Goal: Find specific page/section: Find specific page/section

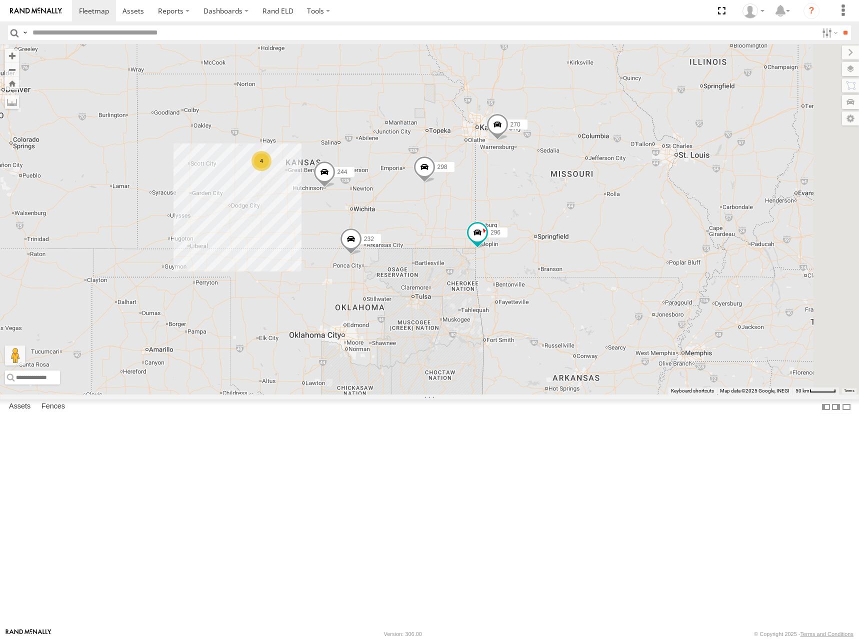
drag, startPoint x: 708, startPoint y: 378, endPoint x: 509, endPoint y: 315, distance: 208.6
click at [509, 315] on div "244 232 246 298 270 4 296 264 260" at bounding box center [429, 219] width 859 height 351
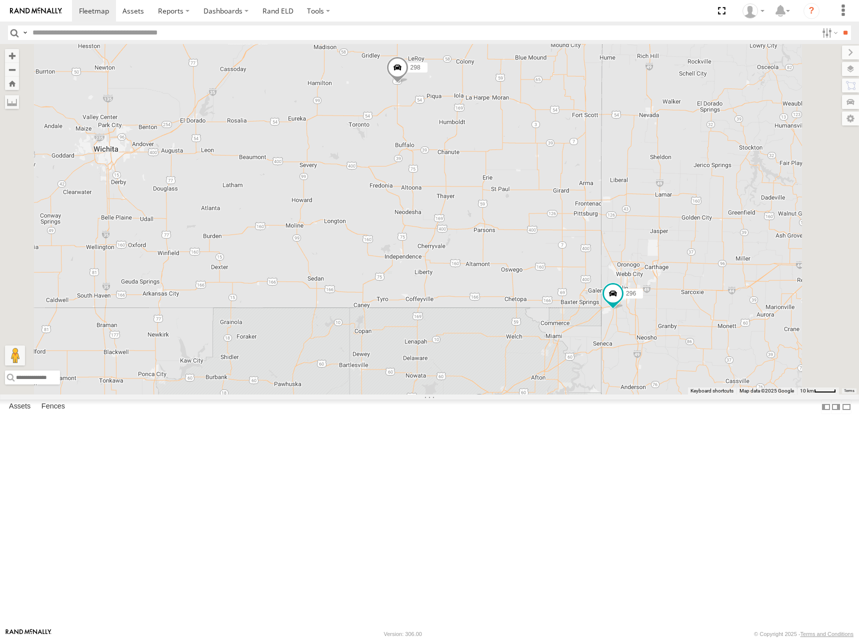
drag, startPoint x: 630, startPoint y: 192, endPoint x: 639, endPoint y: 226, distance: 35.2
click at [639, 226] on div "298 296" at bounding box center [429, 219] width 859 height 351
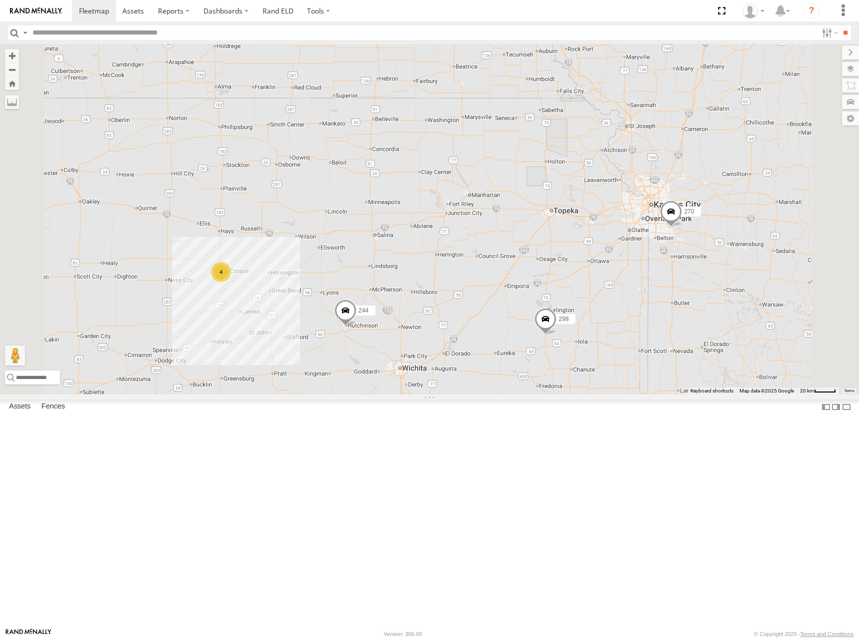
drag, startPoint x: 534, startPoint y: 174, endPoint x: 611, endPoint y: 356, distance: 197.5
click at [611, 356] on div "298 296 244 270 4 232" at bounding box center [429, 219] width 859 height 351
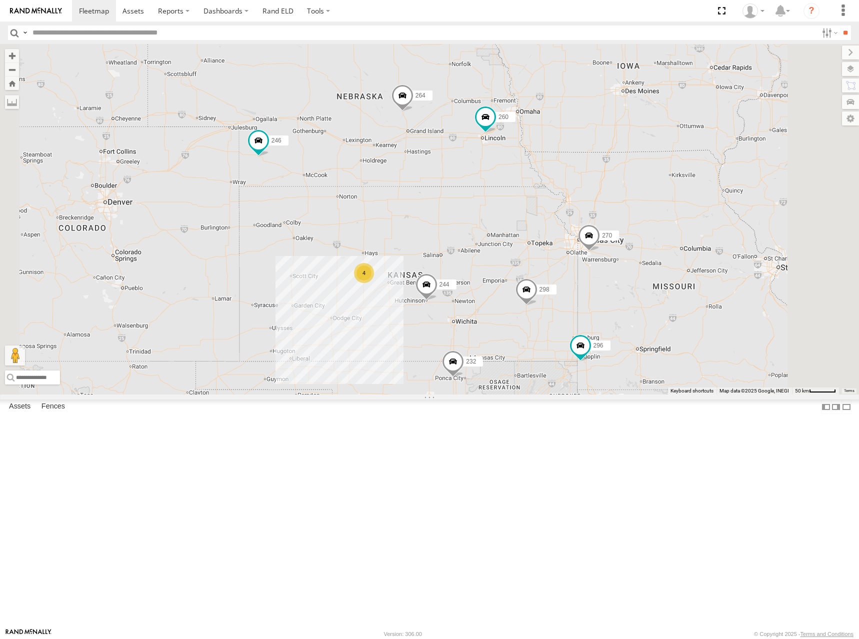
drag, startPoint x: 619, startPoint y: 317, endPoint x: 640, endPoint y: 305, distance: 24.2
click at [640, 305] on div "298 296 244 270 232 246 4 264 260" at bounding box center [429, 219] width 859 height 351
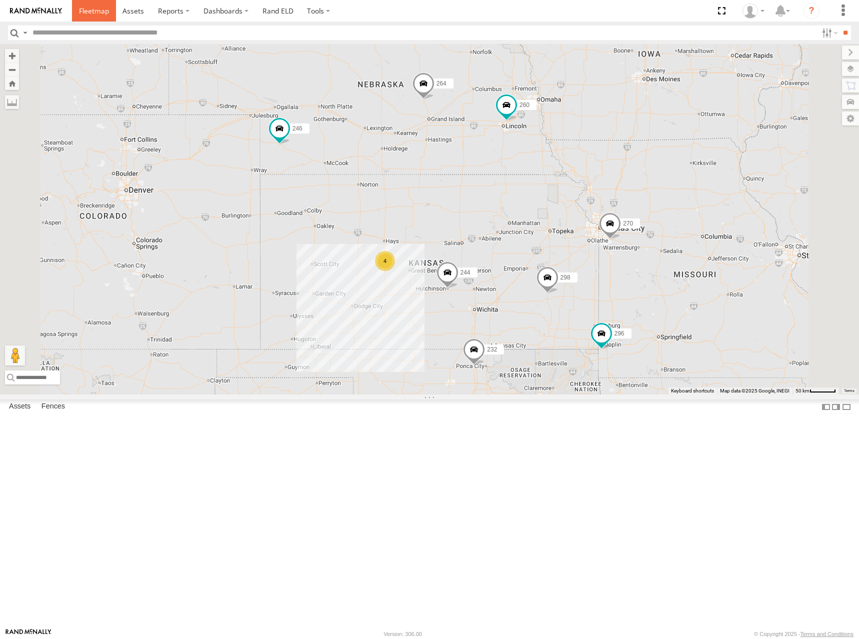
click at [97, 9] on span at bounding box center [94, 11] width 30 height 10
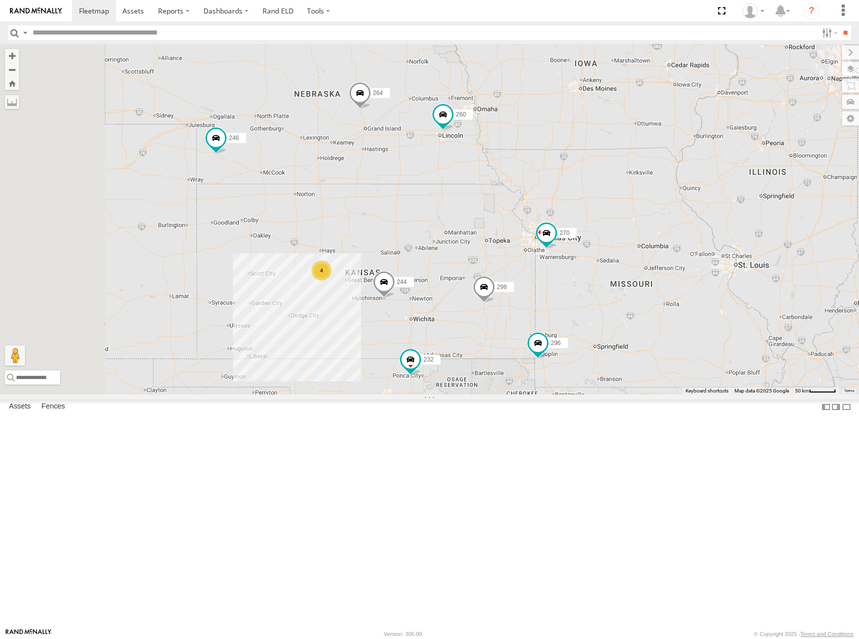
drag, startPoint x: 537, startPoint y: 327, endPoint x: 572, endPoint y: 311, distance: 38.9
click at [572, 311] on div "266 244 246 298 270 4 232 296 264 260" at bounding box center [429, 219] width 859 height 351
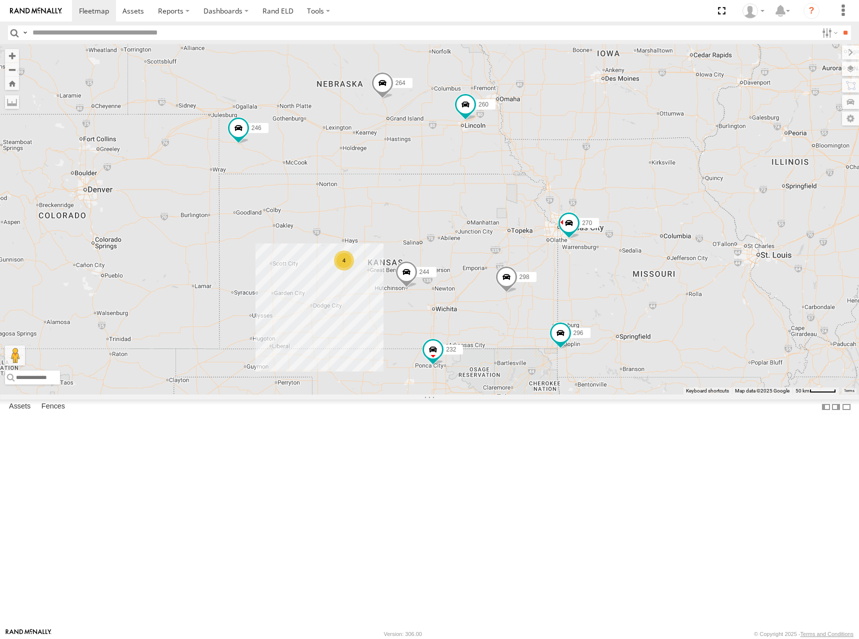
drag, startPoint x: 566, startPoint y: 309, endPoint x: 590, endPoint y: 298, distance: 26.2
click at [590, 298] on div "266 244 246 298 270 4 232 296 264 260" at bounding box center [429, 219] width 859 height 351
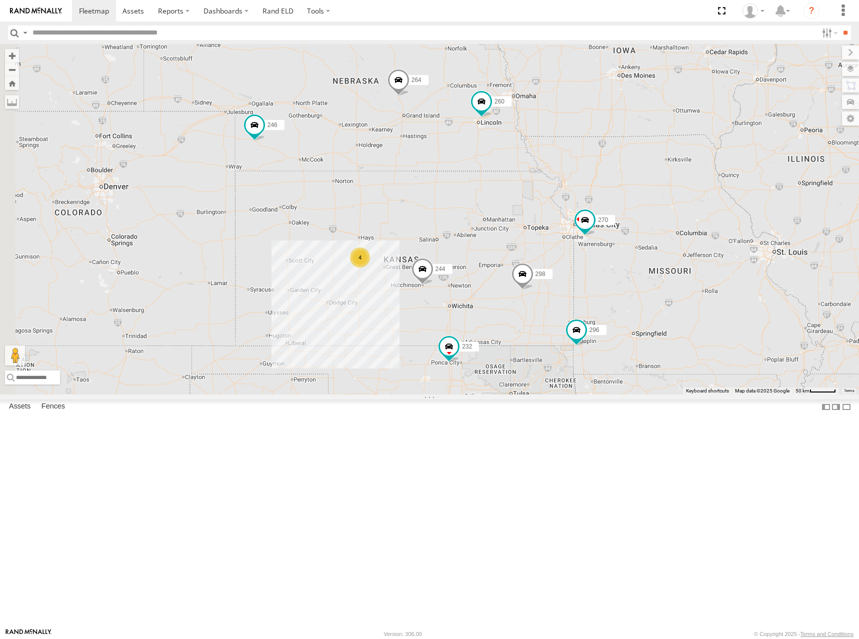
drag, startPoint x: 595, startPoint y: 284, endPoint x: 626, endPoint y: 279, distance: 30.9
click at [626, 279] on div "266 244 246 298 270 4 232 296 264 260" at bounding box center [429, 219] width 859 height 351
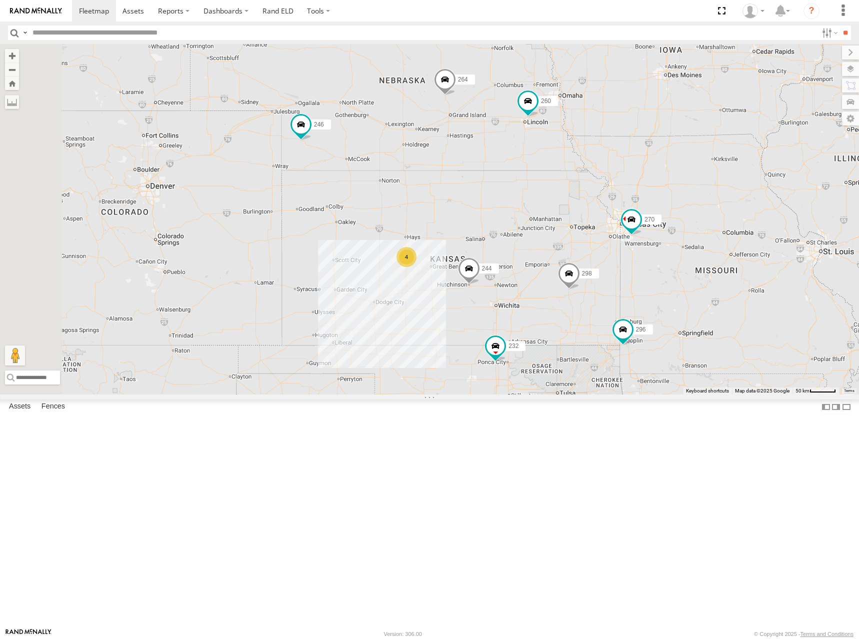
drag, startPoint x: 549, startPoint y: 260, endPoint x: 583, endPoint y: 262, distance: 34.0
click at [583, 262] on div "266 244 246 298 270 4 232 296 264 260" at bounding box center [429, 219] width 859 height 351
drag, startPoint x: 564, startPoint y: 270, endPoint x: 568, endPoint y: 263, distance: 8.7
click at [568, 263] on div "266 244 246 298 270 4 232 296 264 260" at bounding box center [429, 219] width 859 height 351
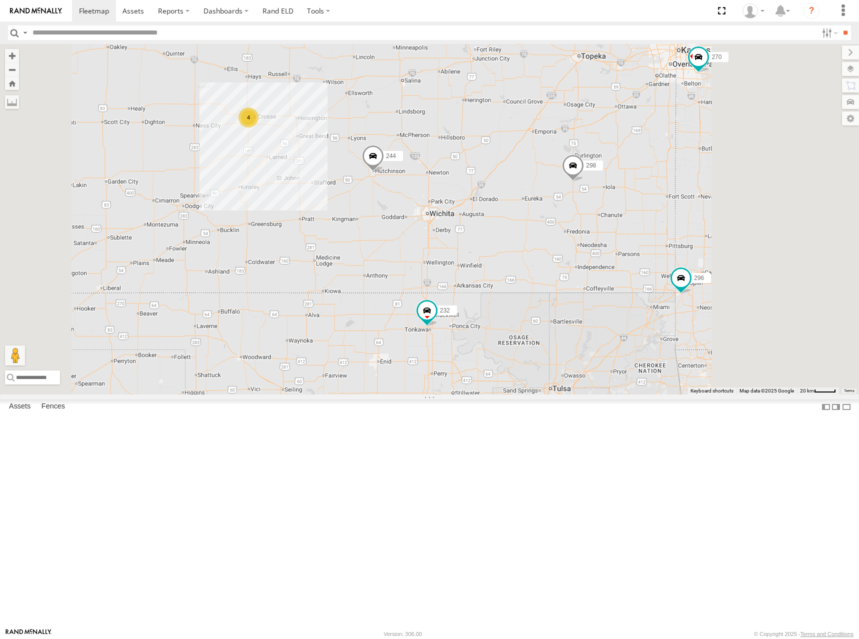
drag, startPoint x: 710, startPoint y: 437, endPoint x: 643, endPoint y: 439, distance: 67.5
click at [643, 395] on div "266 244 246 298 270 232 296 264 260 4" at bounding box center [429, 219] width 859 height 351
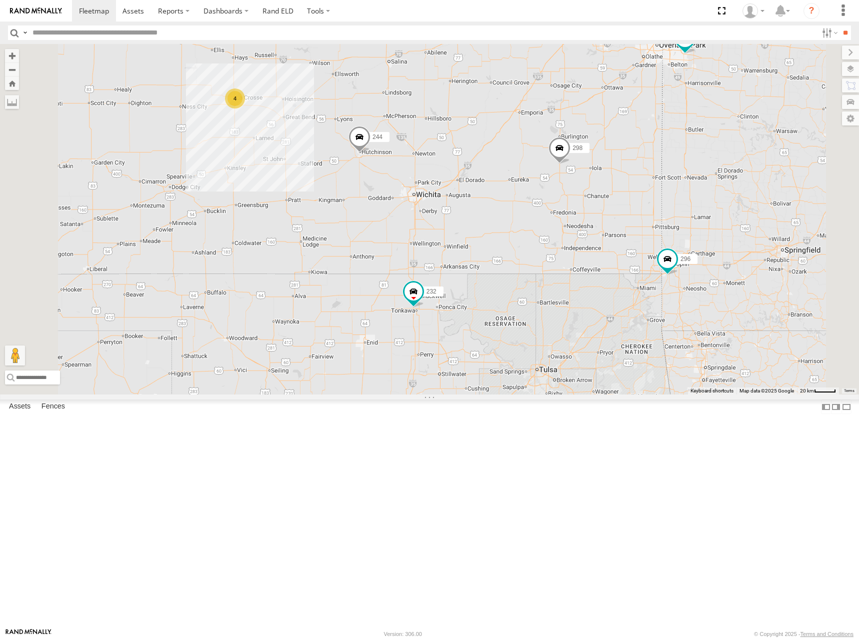
drag, startPoint x: 591, startPoint y: 351, endPoint x: 601, endPoint y: 332, distance: 21.7
click at [601, 332] on div "266 244 246 298 270 232 296 264 260 4" at bounding box center [429, 219] width 859 height 351
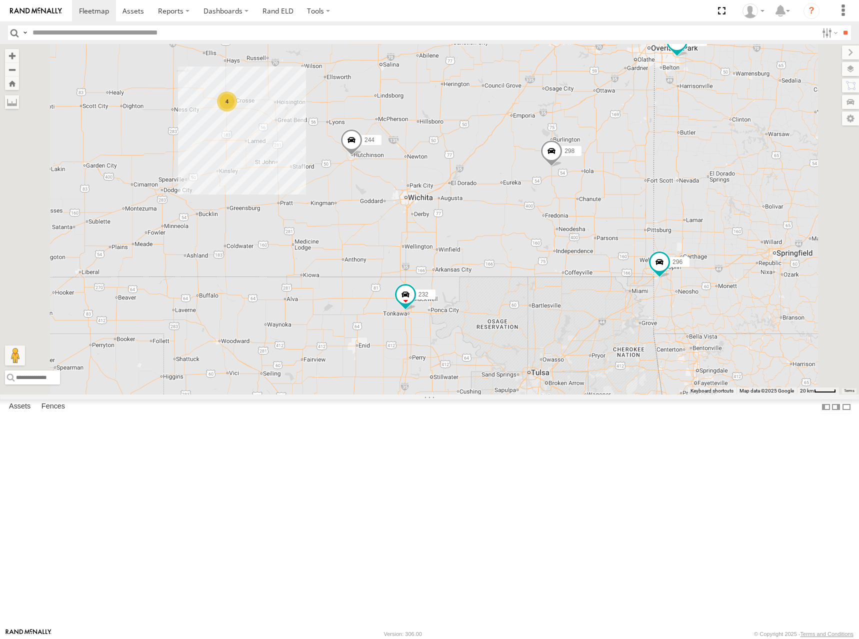
click at [618, 338] on div "266 244 246 298 270 232 296 264 260 4" at bounding box center [429, 219] width 859 height 351
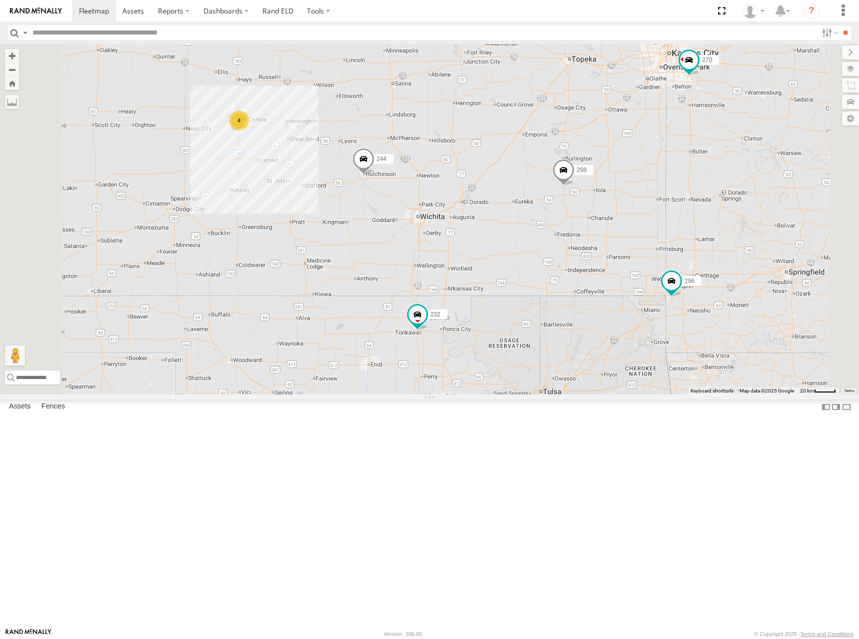
drag, startPoint x: 568, startPoint y: 346, endPoint x: 577, endPoint y: 362, distance: 18.6
click at [577, 362] on div "266 244 246 298 270 232 296 264 260 4" at bounding box center [429, 219] width 859 height 351
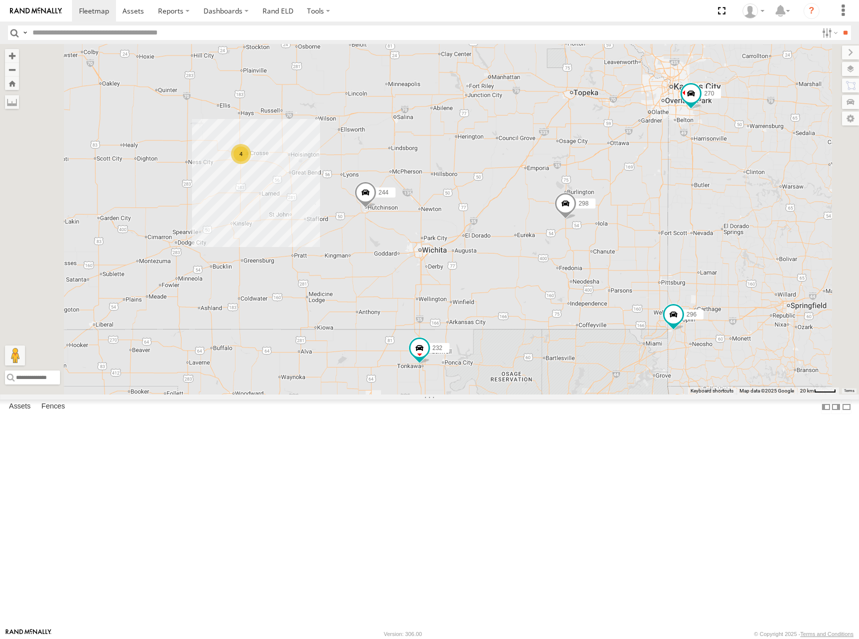
drag, startPoint x: 585, startPoint y: 244, endPoint x: 587, endPoint y: 277, distance: 33.6
click at [587, 277] on div "266 244 246 298 270 232 296 264 260 4" at bounding box center [429, 219] width 859 height 351
drag, startPoint x: 593, startPoint y: 177, endPoint x: 596, endPoint y: 173, distance: 5.7
click at [596, 173] on div "266 244 246 298 270 232 296 264 260 4" at bounding box center [429, 219] width 859 height 351
click at [559, 150] on div "266 244 246 298 270 232 296 264 260 4" at bounding box center [429, 219] width 859 height 351
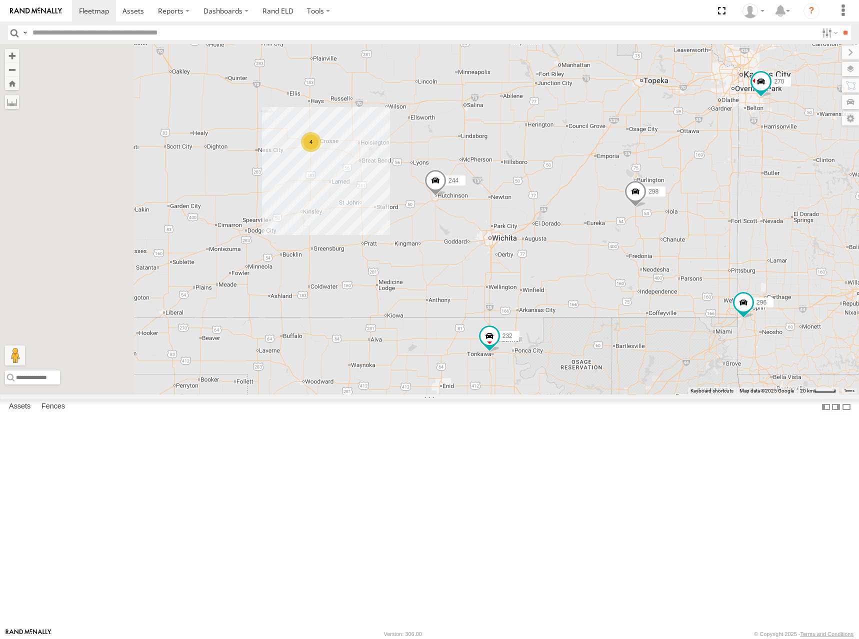
drag, startPoint x: 611, startPoint y: 210, endPoint x: 629, endPoint y: 208, distance: 18.6
click at [629, 208] on div "266 244 246 298 270 232 296 264 260 4" at bounding box center [429, 219] width 859 height 351
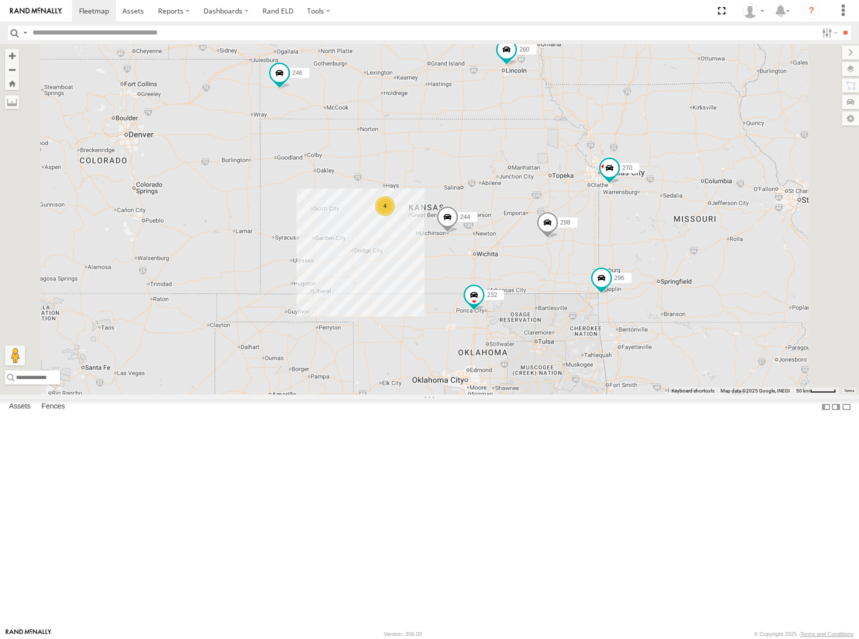
drag, startPoint x: 528, startPoint y: 249, endPoint x: 537, endPoint y: 289, distance: 41.0
click at [537, 289] on div "266 244 246 298 270 232 296 264 260 4" at bounding box center [429, 219] width 859 height 351
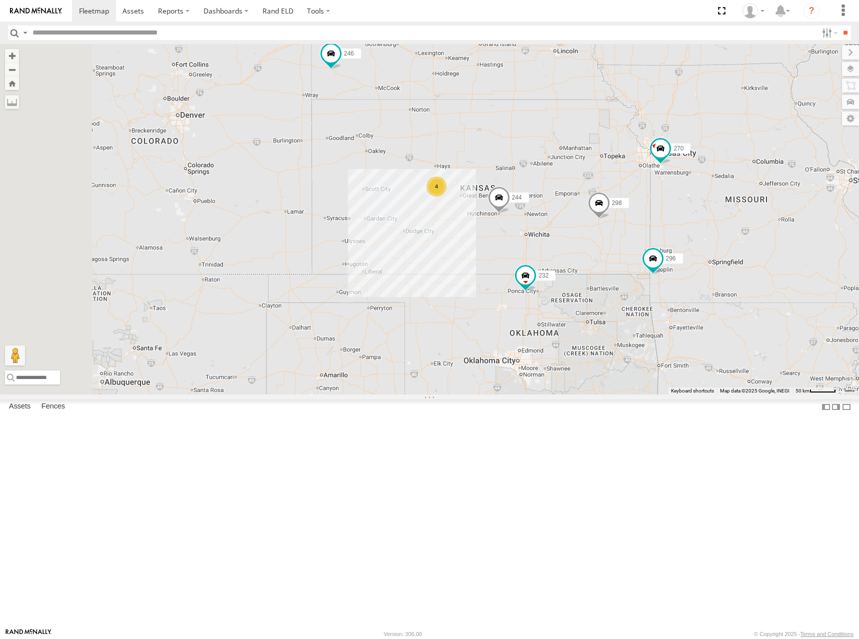
drag, startPoint x: 602, startPoint y: 230, endPoint x: 602, endPoint y: 208, distance: 22.0
click at [602, 208] on div "266 244 246 298 270 232 296 264 260 4" at bounding box center [429, 219] width 859 height 351
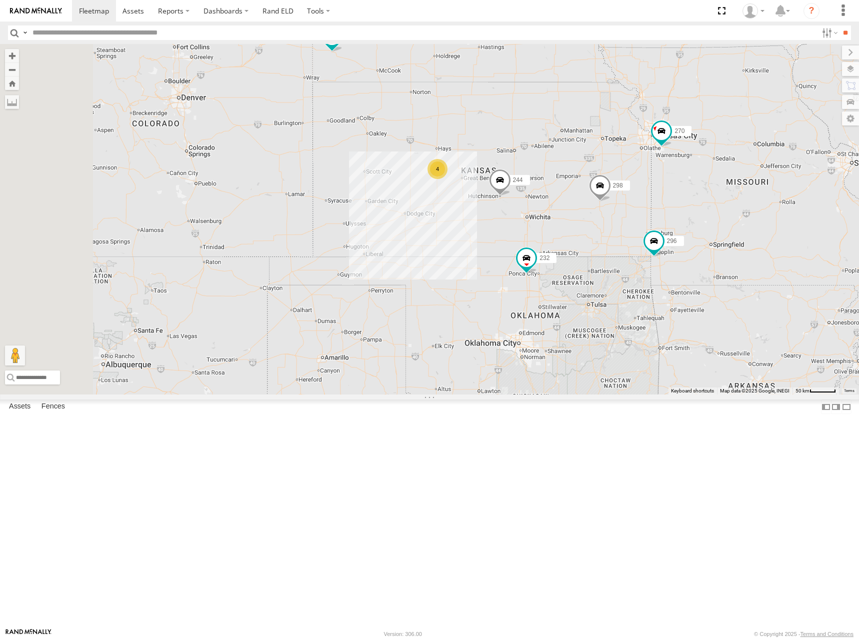
drag, startPoint x: 657, startPoint y: 235, endPoint x: 658, endPoint y: 217, distance: 18.5
click at [658, 217] on div "266 244 246 298 270 232 296 264 260 4" at bounding box center [429, 219] width 859 height 351
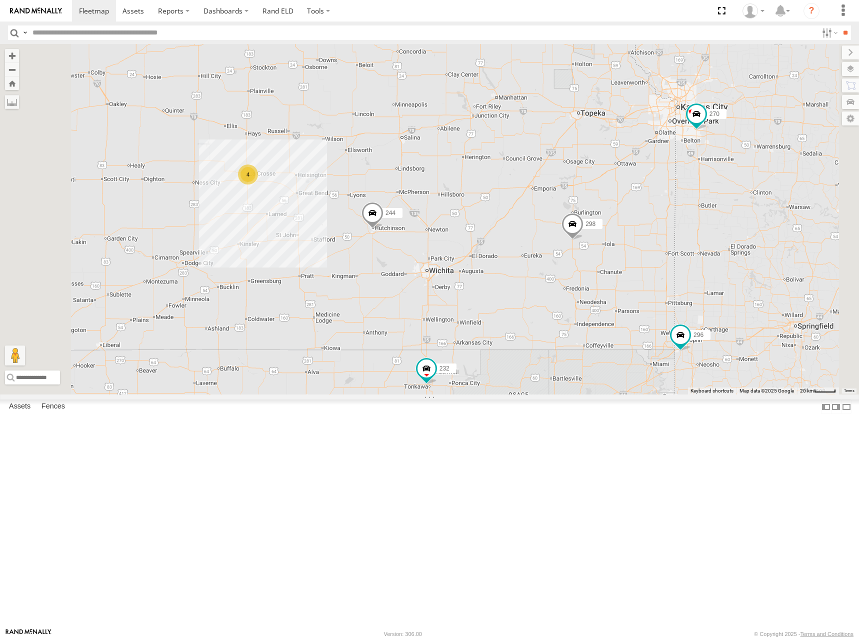
drag, startPoint x: 624, startPoint y: 246, endPoint x: 685, endPoint y: 244, distance: 61.5
click at [685, 244] on div "266 244 246 298 270 232 296 264 260 4" at bounding box center [429, 219] width 859 height 351
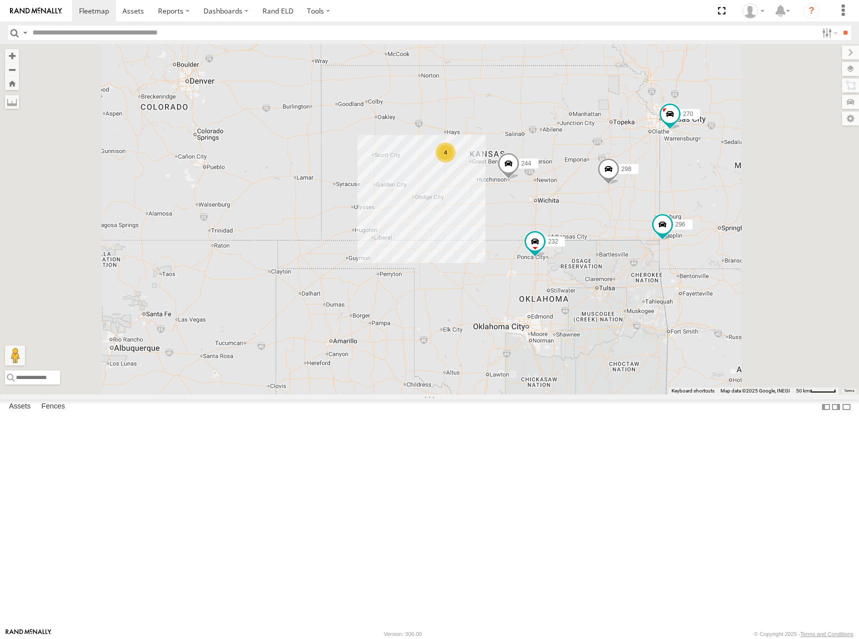
click at [720, 219] on div "266 244 246 298 270 232 296 264 260 4" at bounding box center [429, 219] width 859 height 351
